Goal: Transaction & Acquisition: Download file/media

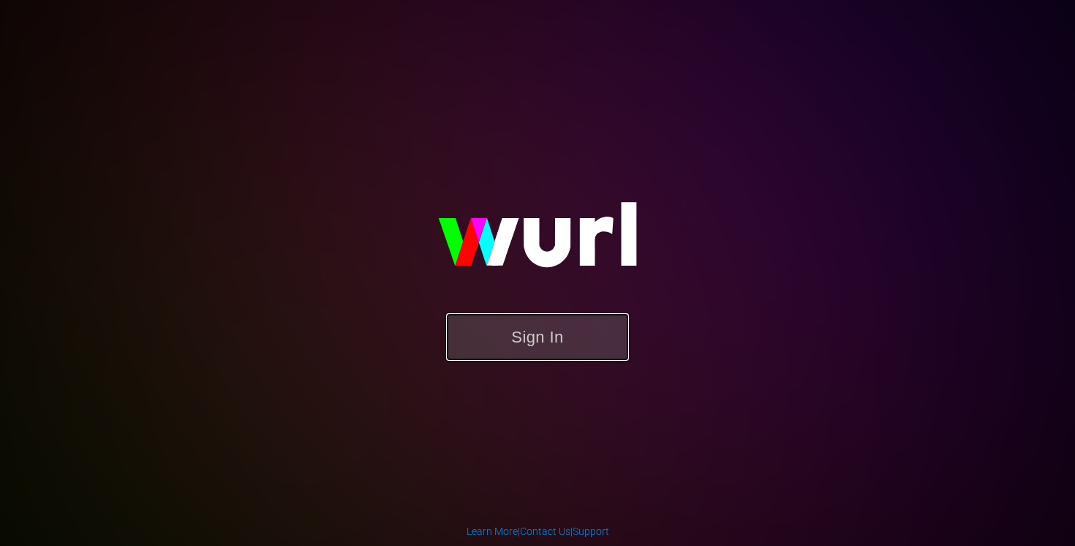
click at [549, 339] on button "Sign In" at bounding box center [537, 337] width 183 height 48
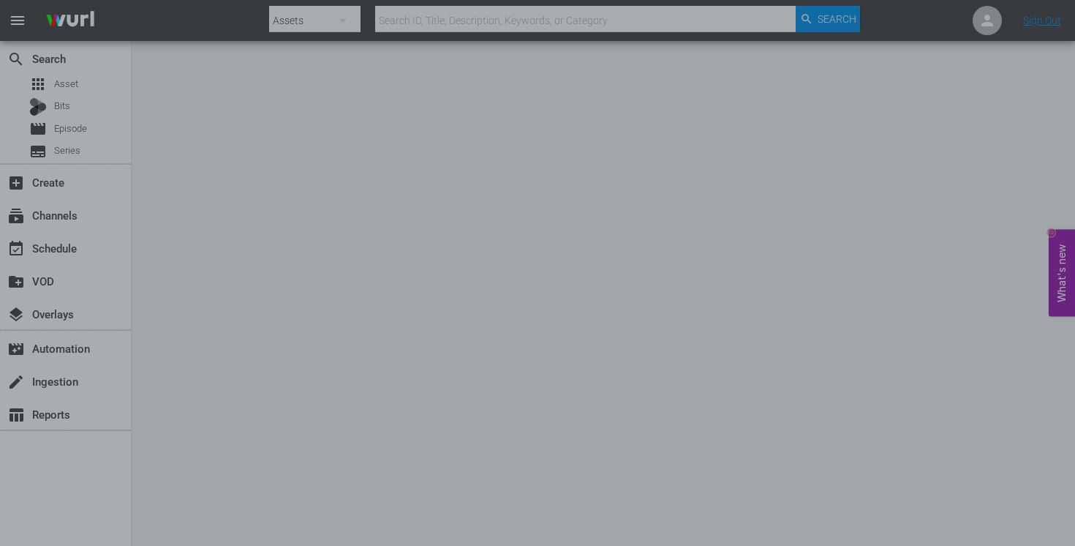
click at [835, 264] on div at bounding box center [537, 273] width 1075 height 546
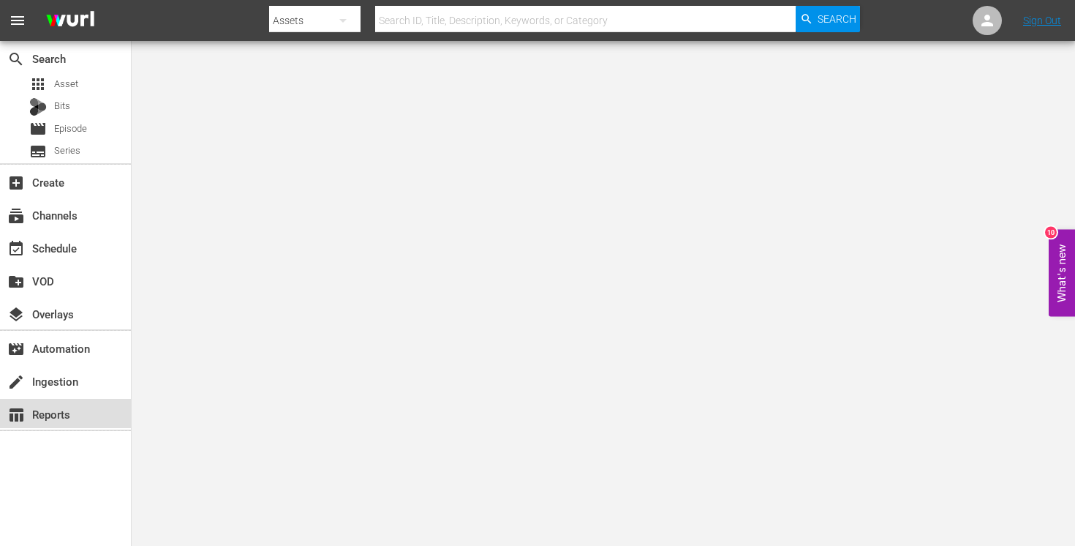
click at [48, 413] on div "table_chart Reports" at bounding box center [41, 411] width 82 height 13
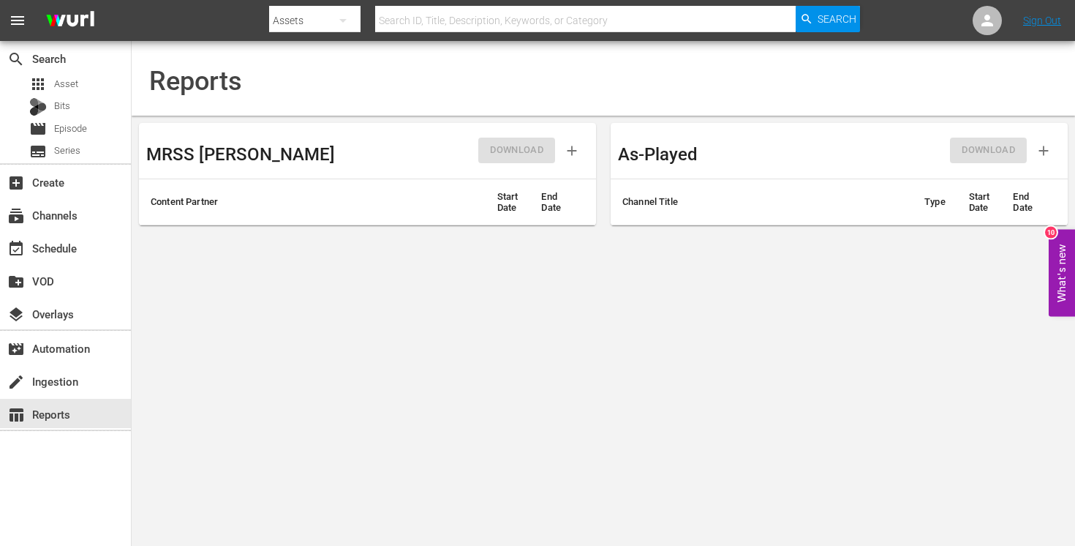
click at [506, 207] on th "Start Date" at bounding box center [508, 202] width 45 height 46
click at [505, 208] on th "Start Date" at bounding box center [508, 202] width 45 height 46
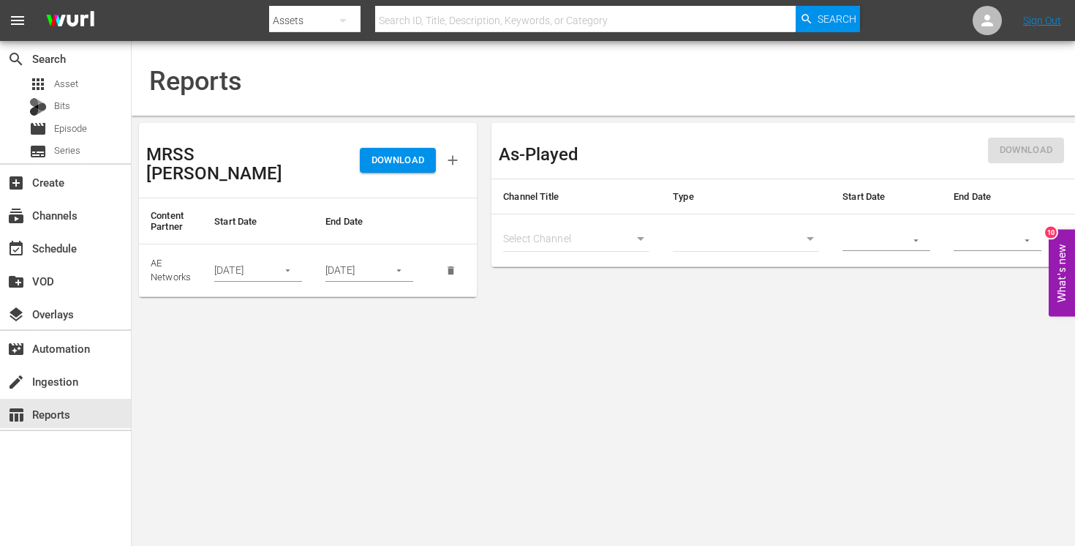
click at [568, 151] on h3 "As-Played" at bounding box center [539, 154] width 80 height 19
click at [290, 256] on button "button" at bounding box center [288, 270] width 29 height 29
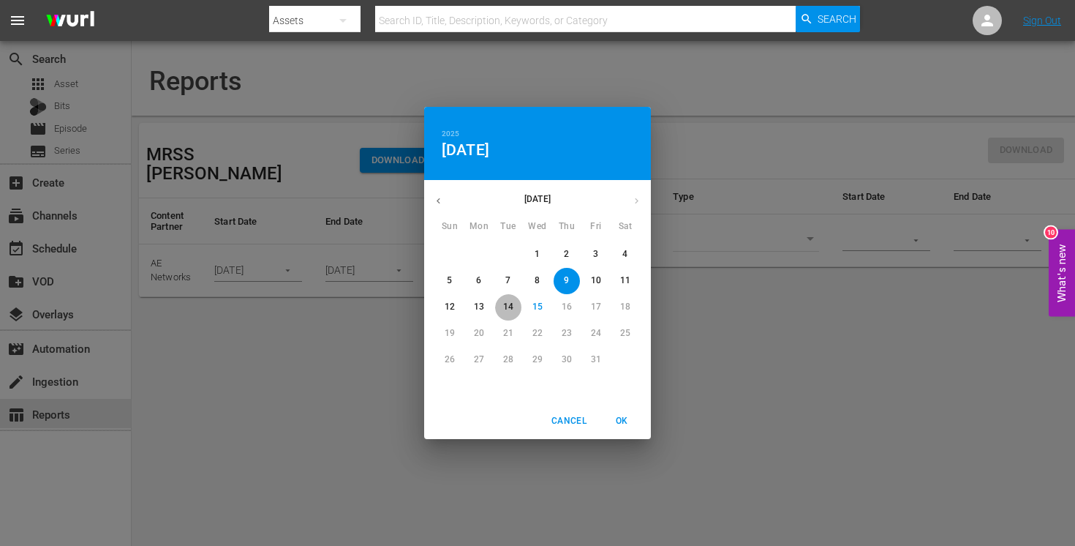
click at [513, 306] on span "14" at bounding box center [508, 307] width 26 height 12
click at [344, 369] on div "2025 Tue, Oct 14 October 2025 Sun Mon Tue Wed Thu Fri Sat 28 29 30 1 2 3 4 5 6 …" at bounding box center [537, 273] width 1075 height 546
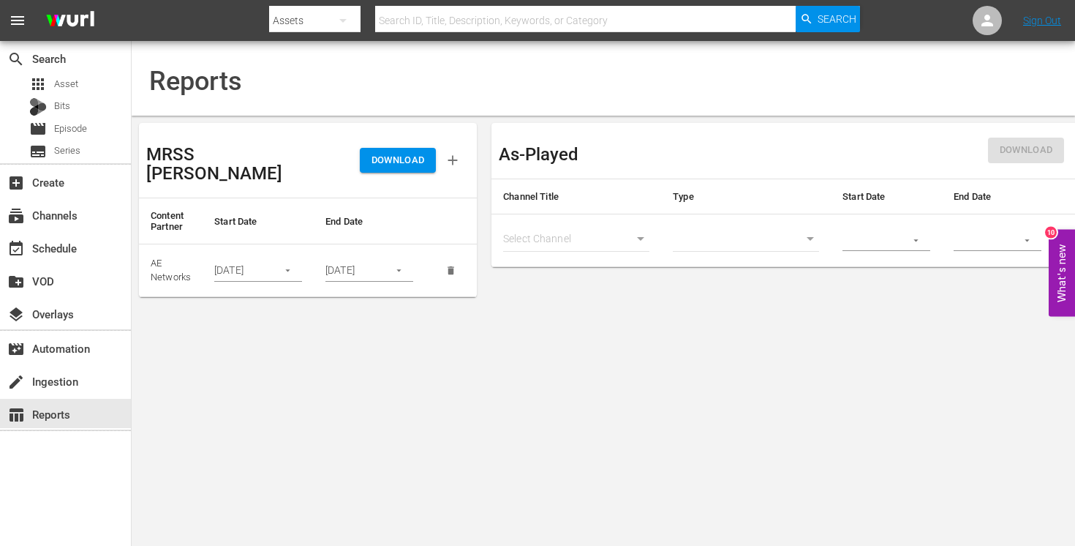
click at [402, 265] on icon "button" at bounding box center [398, 270] width 11 height 11
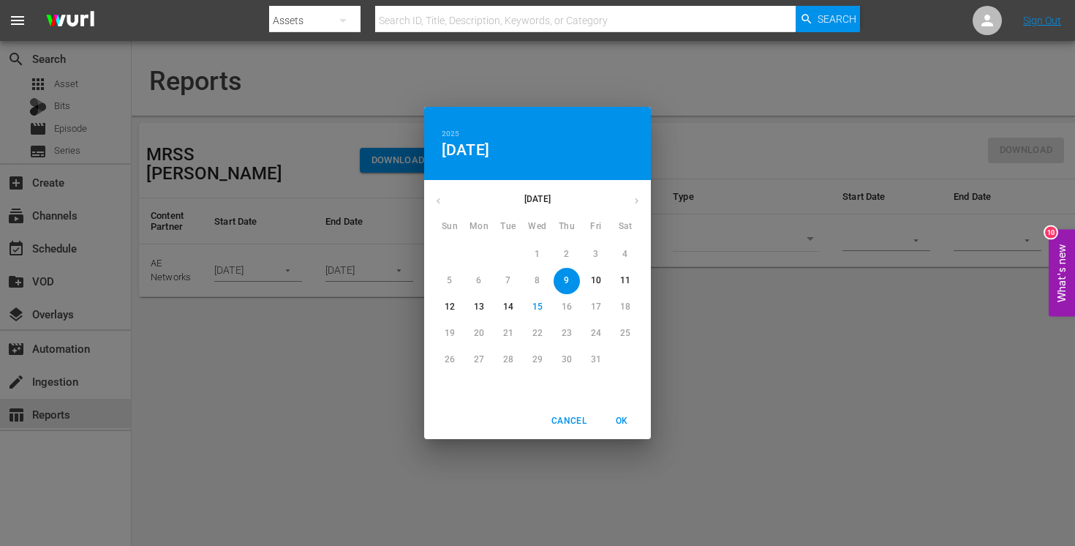
click at [541, 310] on p "15" at bounding box center [537, 307] width 10 height 12
click at [615, 424] on span "OK" at bounding box center [621, 420] width 35 height 15
type input "10/15/2025"
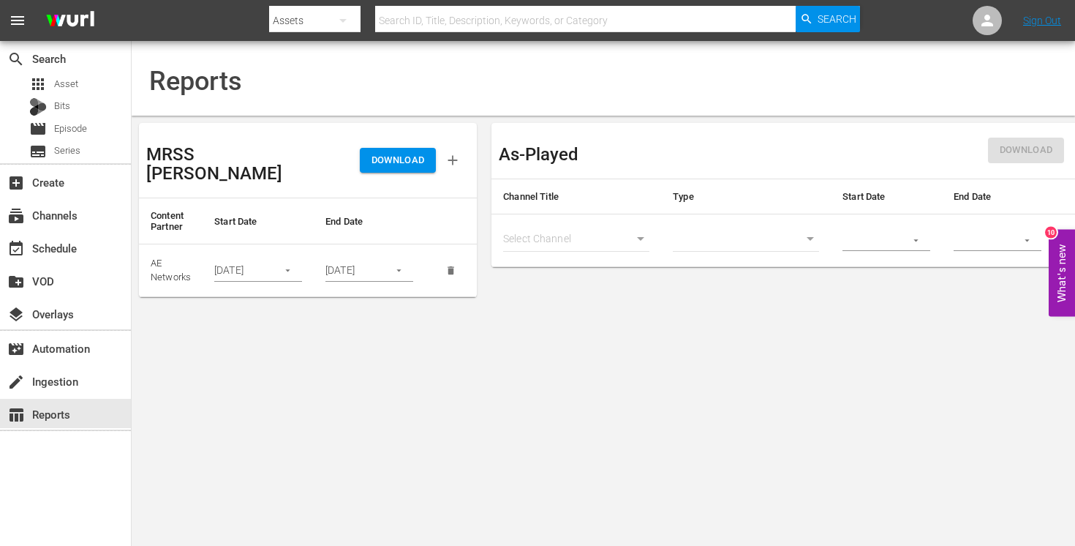
click at [398, 152] on span "DOWNLOAD" at bounding box center [398, 160] width 53 height 17
click at [293, 265] on icon "button" at bounding box center [287, 270] width 11 height 11
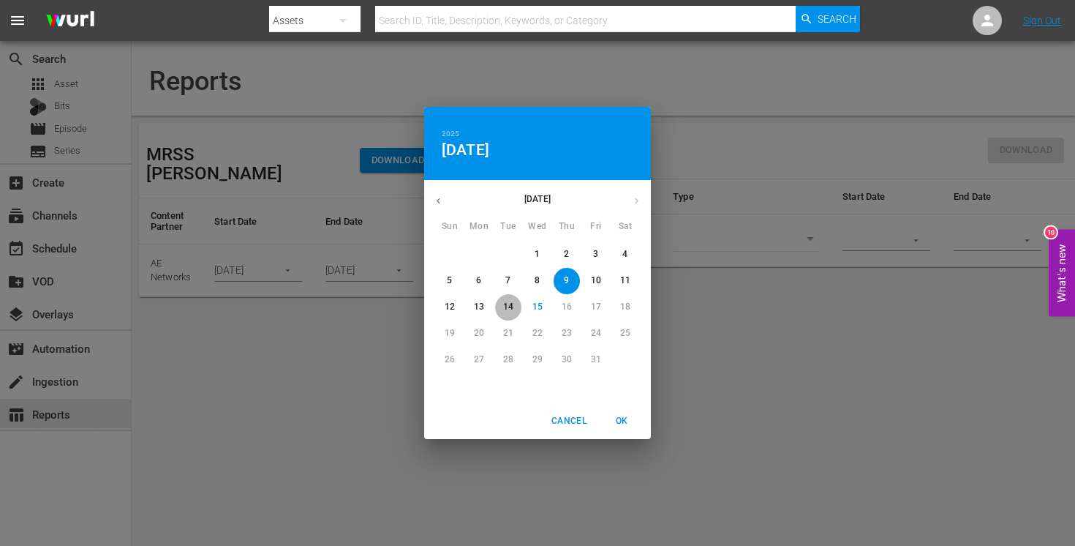
click at [507, 304] on p "14" at bounding box center [508, 307] width 10 height 12
click at [620, 423] on span "OK" at bounding box center [621, 420] width 35 height 15
type input "10/14/2025"
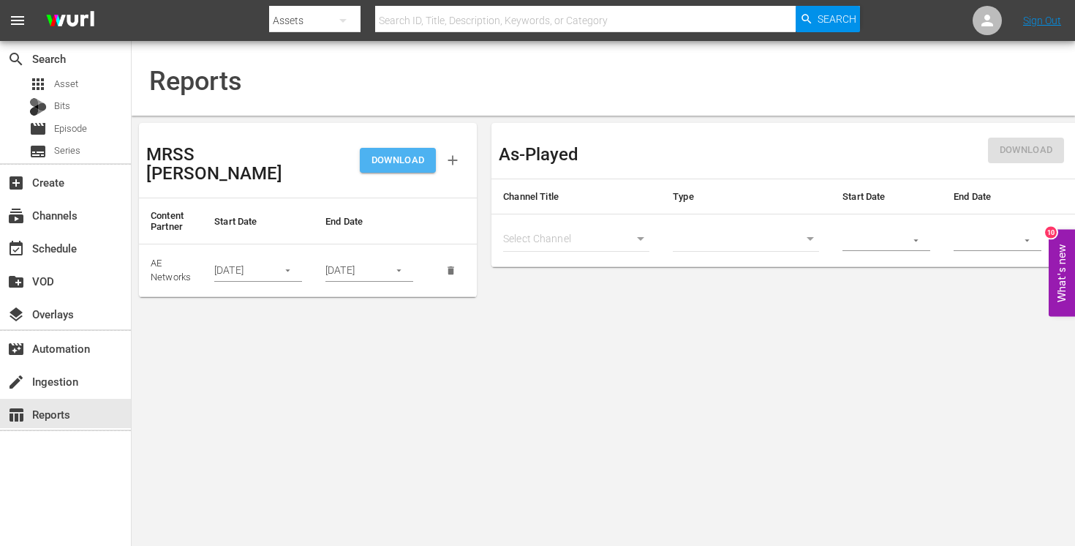
click at [403, 158] on span "DOWNLOAD" at bounding box center [398, 160] width 53 height 17
